Goal: Task Accomplishment & Management: Use online tool/utility

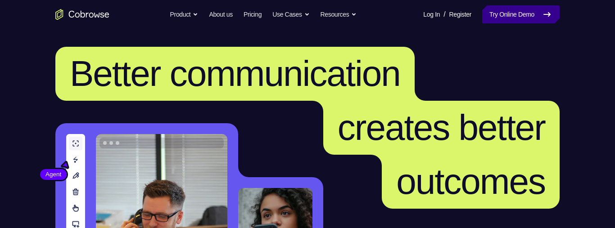
click at [503, 10] on link "Try Online Demo" at bounding box center [520, 14] width 77 height 18
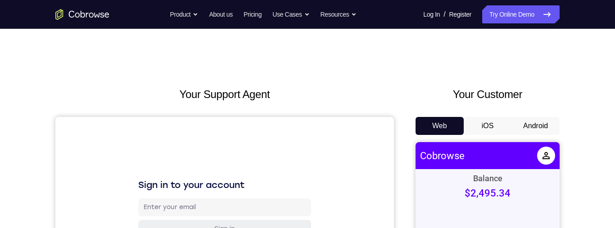
click at [535, 124] on button "Android" at bounding box center [535, 126] width 48 height 18
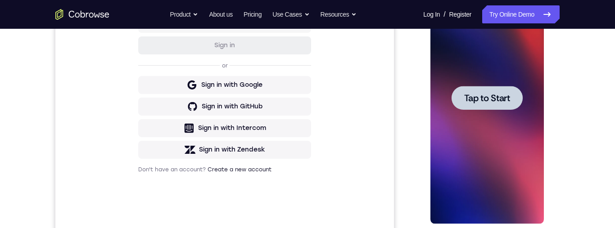
click at [504, 125] on div at bounding box center [486, 98] width 113 height 252
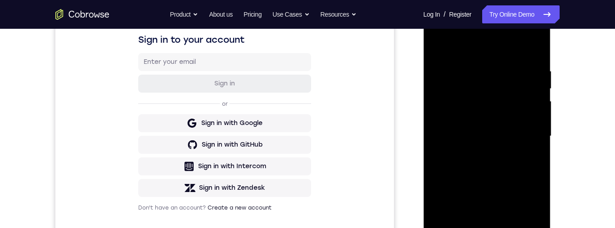
scroll to position [277, 0]
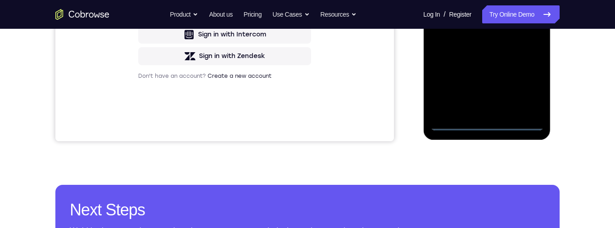
click at [484, 126] on div at bounding box center [486, 4] width 113 height 252
click at [485, 129] on div at bounding box center [486, 4] width 113 height 252
click at [491, 130] on div at bounding box center [486, 4] width 113 height 252
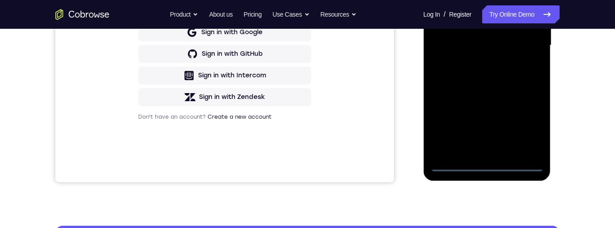
scroll to position [233, 0]
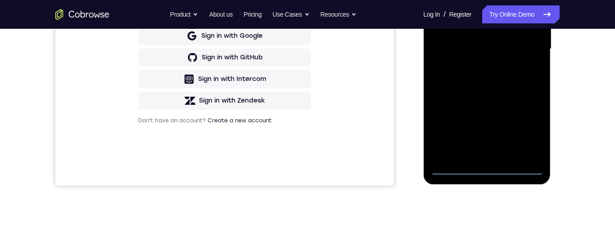
click at [526, 132] on div at bounding box center [486, 49] width 113 height 252
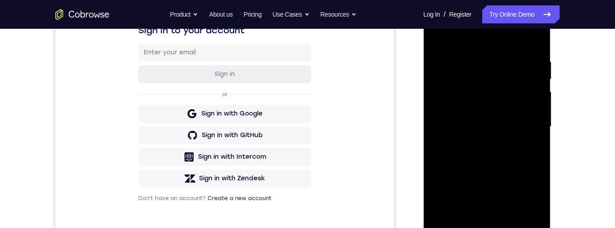
scroll to position [98, 0]
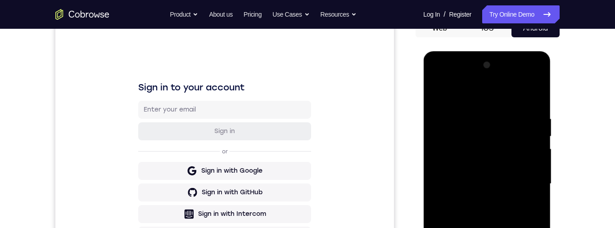
click at [491, 97] on div at bounding box center [486, 184] width 113 height 252
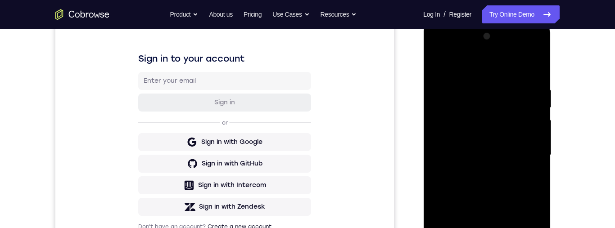
click at [529, 150] on div at bounding box center [486, 155] width 113 height 252
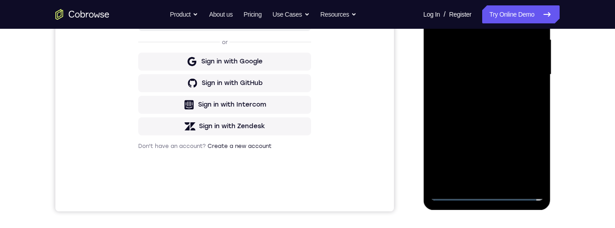
scroll to position [189, 0]
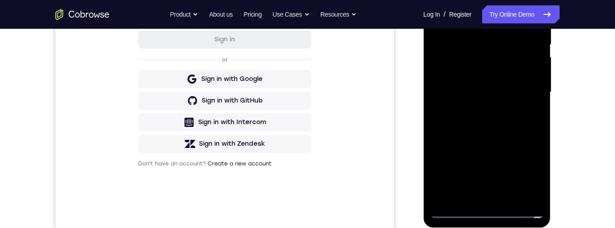
click at [481, 198] on div at bounding box center [486, 92] width 113 height 252
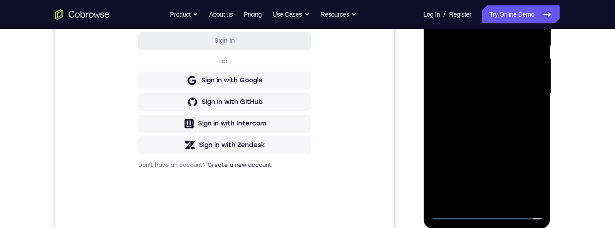
click at [512, 86] on div at bounding box center [486, 94] width 113 height 252
click at [508, 88] on div at bounding box center [486, 94] width 113 height 252
click at [477, 85] on div at bounding box center [486, 94] width 113 height 252
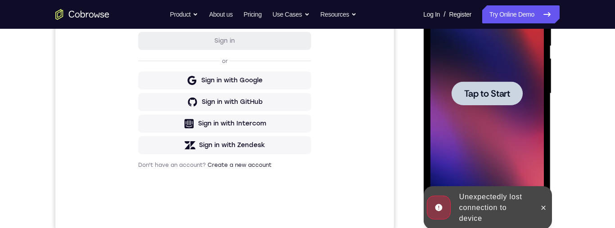
click at [485, 83] on div at bounding box center [486, 93] width 71 height 24
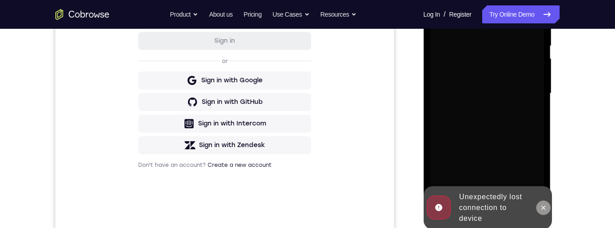
click at [537, 211] on button at bounding box center [543, 208] width 14 height 14
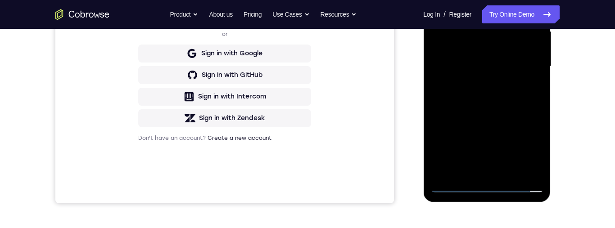
scroll to position [213, 0]
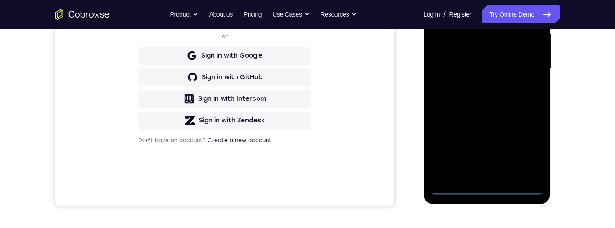
click at [482, 186] on div at bounding box center [486, 69] width 113 height 252
click at [484, 184] on div at bounding box center [486, 69] width 113 height 252
click at [523, 151] on div at bounding box center [486, 69] width 113 height 252
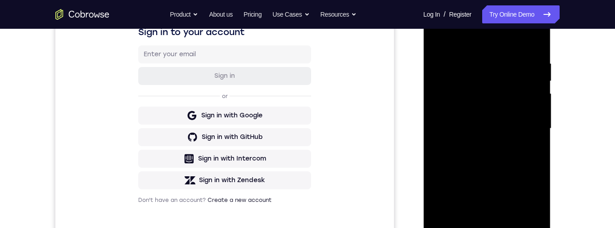
scroll to position [117, 0]
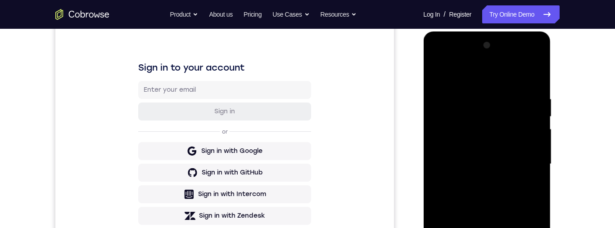
click at [473, 74] on div at bounding box center [486, 164] width 113 height 252
click at [520, 161] on div at bounding box center [486, 164] width 113 height 252
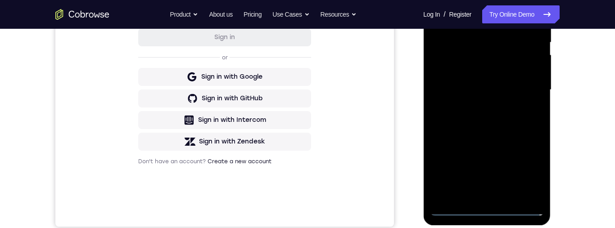
click at [474, 197] on div at bounding box center [486, 90] width 113 height 252
click at [513, 86] on div at bounding box center [486, 89] width 113 height 252
click at [505, 68] on div at bounding box center [486, 89] width 113 height 252
click at [519, 88] on div at bounding box center [486, 89] width 113 height 252
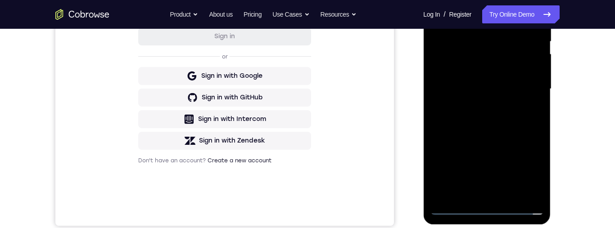
click at [518, 114] on div at bounding box center [486, 89] width 113 height 252
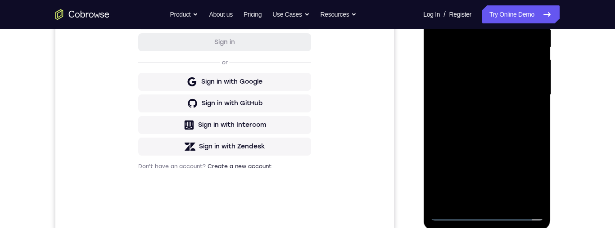
click at [506, 119] on div at bounding box center [486, 95] width 113 height 252
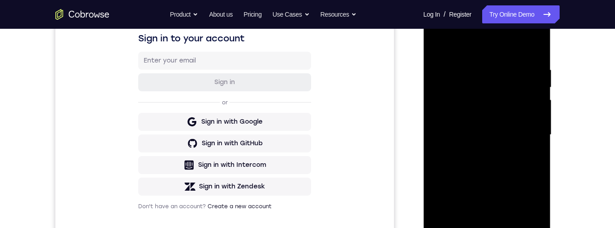
click at [530, 41] on div at bounding box center [486, 135] width 113 height 252
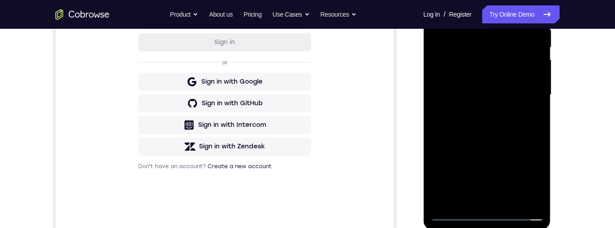
scroll to position [191, 0]
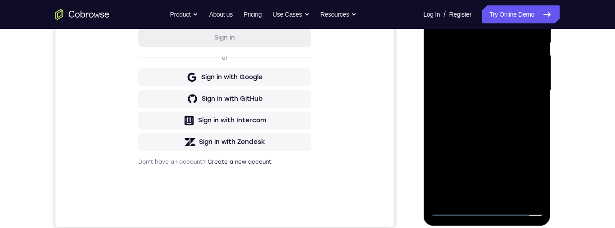
click at [519, 116] on div at bounding box center [486, 90] width 113 height 252
click at [510, 194] on div at bounding box center [486, 90] width 113 height 252
click at [510, 122] on div at bounding box center [486, 90] width 113 height 252
click at [526, 106] on div at bounding box center [486, 90] width 113 height 252
click at [521, 77] on div at bounding box center [486, 90] width 113 height 252
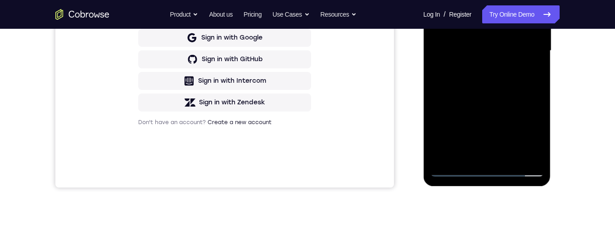
click at [487, 157] on div at bounding box center [486, 51] width 113 height 252
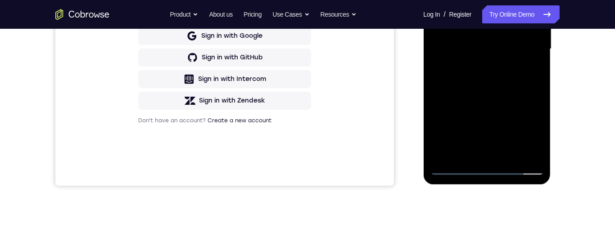
click at [535, 67] on div at bounding box center [486, 49] width 113 height 252
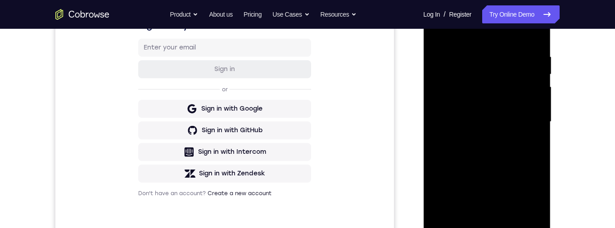
scroll to position [134, 0]
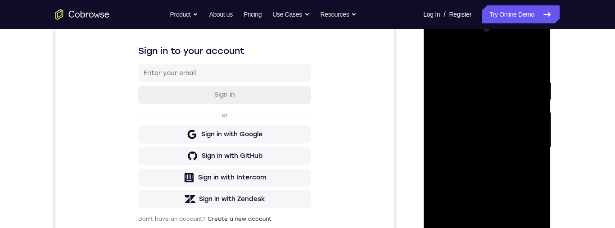
click at [439, 58] on div at bounding box center [486, 148] width 113 height 252
click at [441, 59] on div at bounding box center [486, 148] width 113 height 252
click at [533, 58] on div at bounding box center [486, 148] width 113 height 252
click at [444, 57] on div at bounding box center [486, 148] width 113 height 252
click at [436, 54] on div at bounding box center [486, 148] width 113 height 252
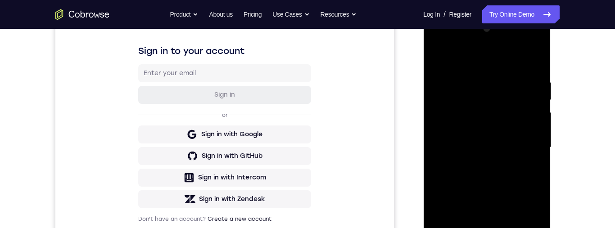
click at [437, 54] on div at bounding box center [486, 148] width 113 height 252
click at [435, 59] on div at bounding box center [486, 148] width 113 height 252
